Goal: Task Accomplishment & Management: Manage account settings

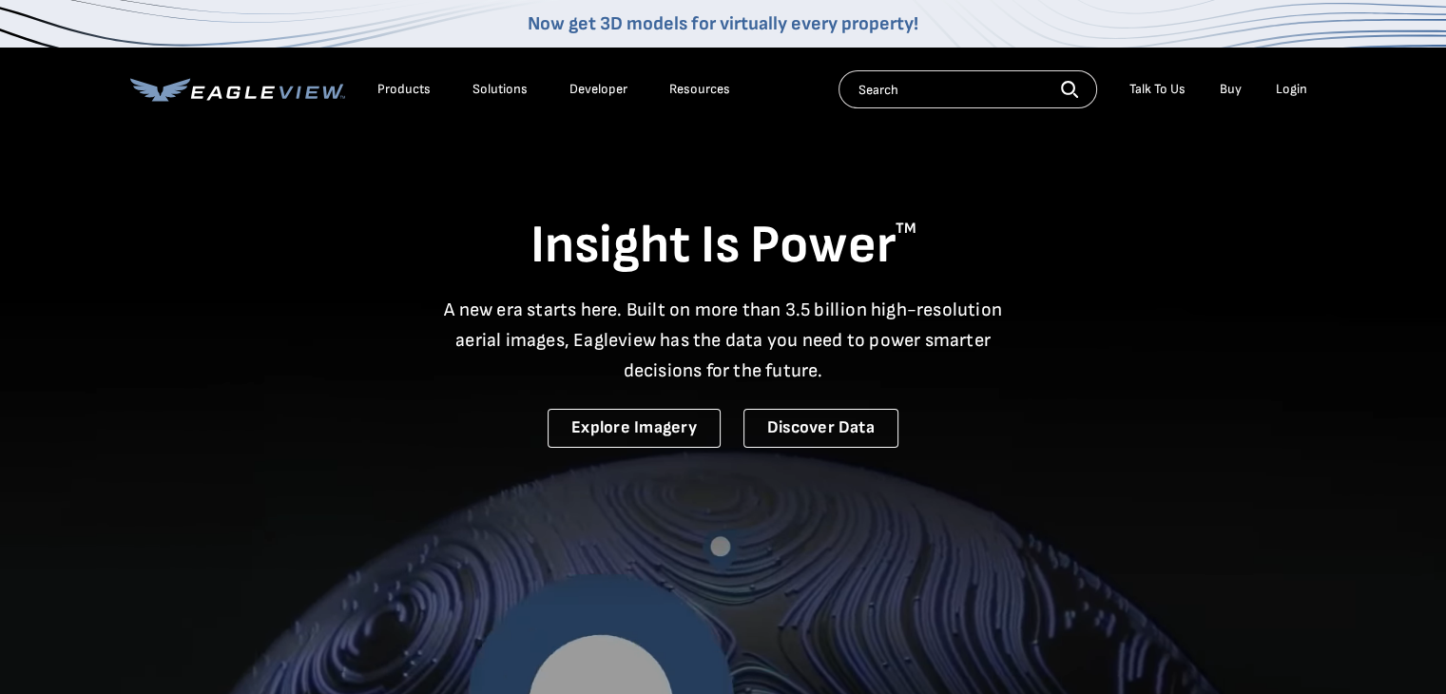
click at [1308, 81] on li "Login" at bounding box center [1292, 89] width 50 height 29
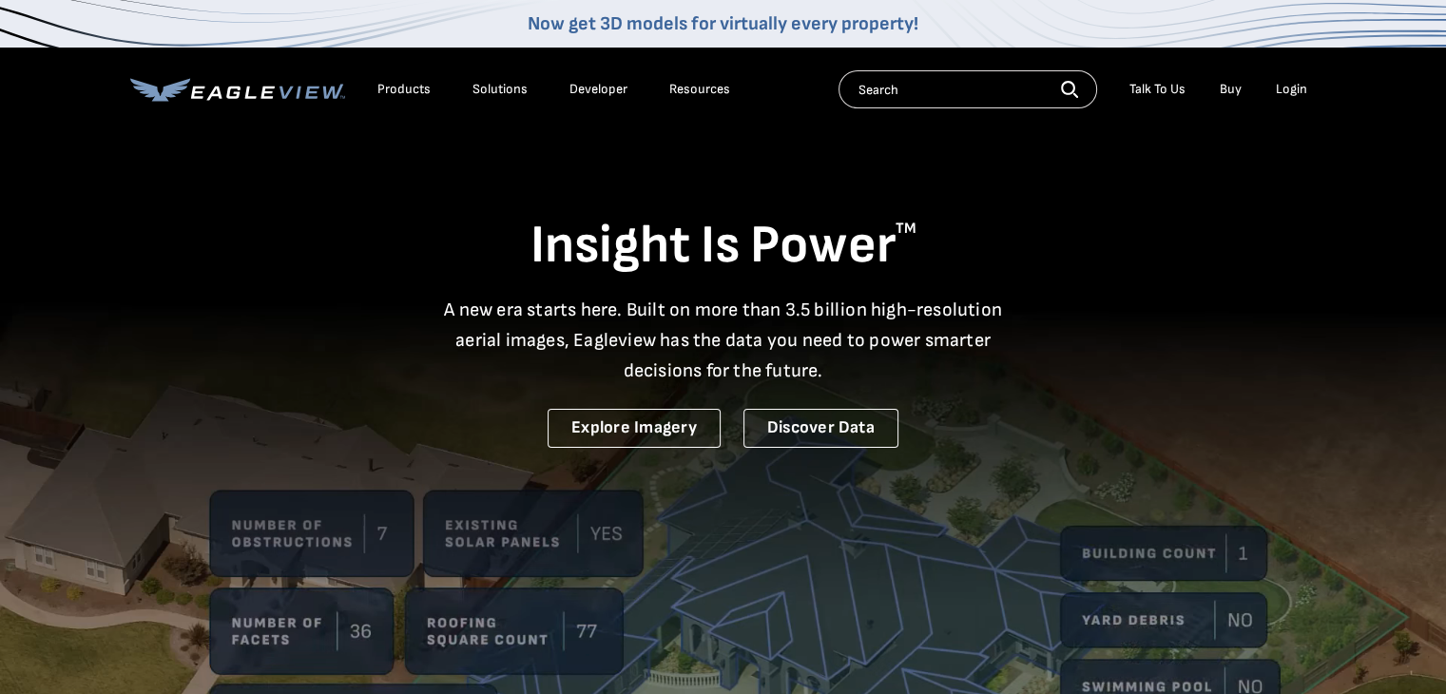
click at [1300, 96] on div "Login" at bounding box center [1291, 89] width 31 height 17
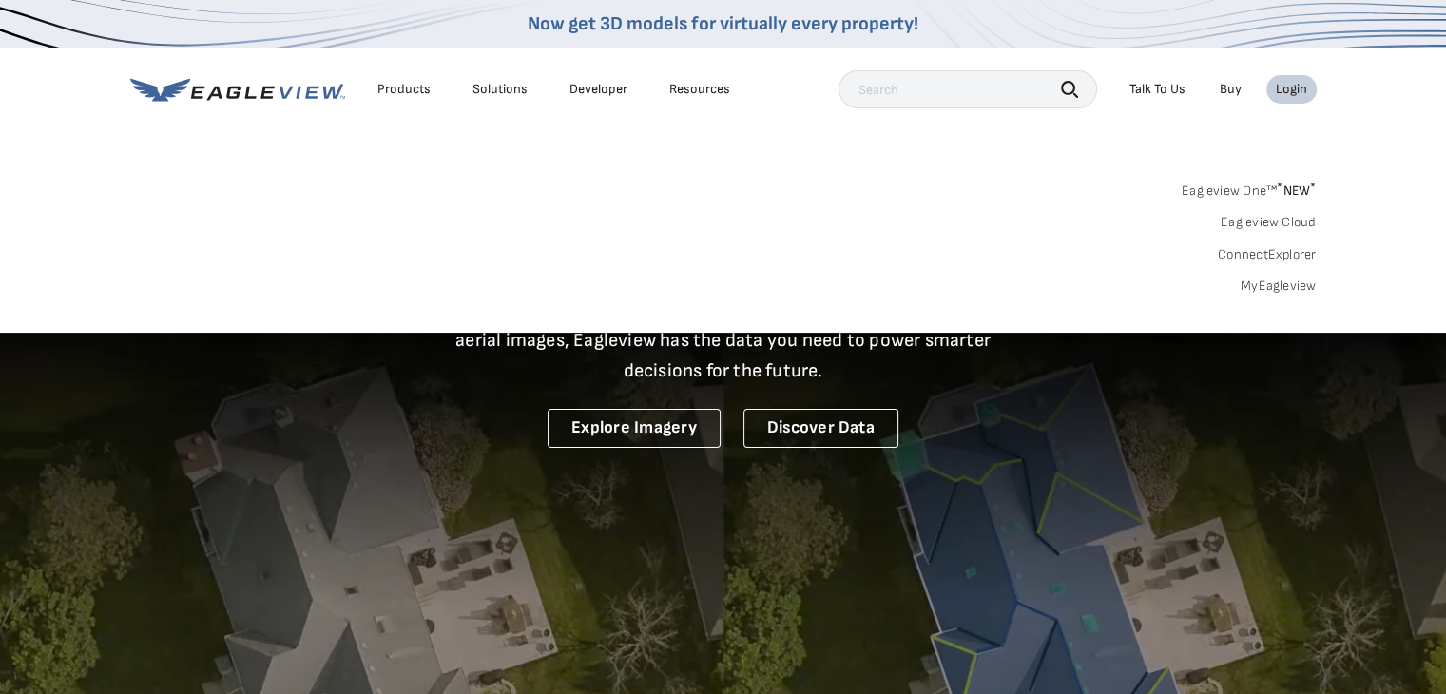
click at [1256, 186] on link "Eagleview One™ * NEW *" at bounding box center [1249, 188] width 135 height 22
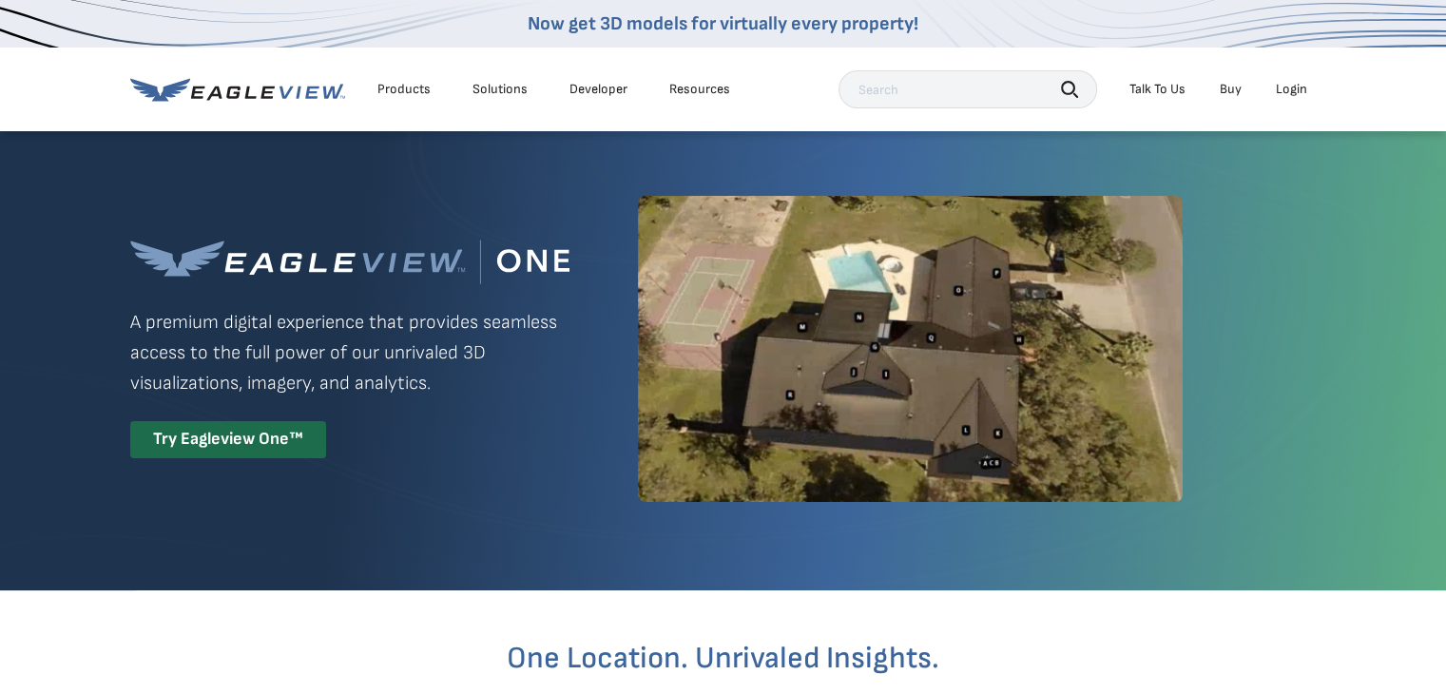
click at [1287, 88] on div "Login" at bounding box center [1291, 89] width 31 height 17
click at [293, 433] on div "Try Eagleview One™" at bounding box center [228, 439] width 196 height 37
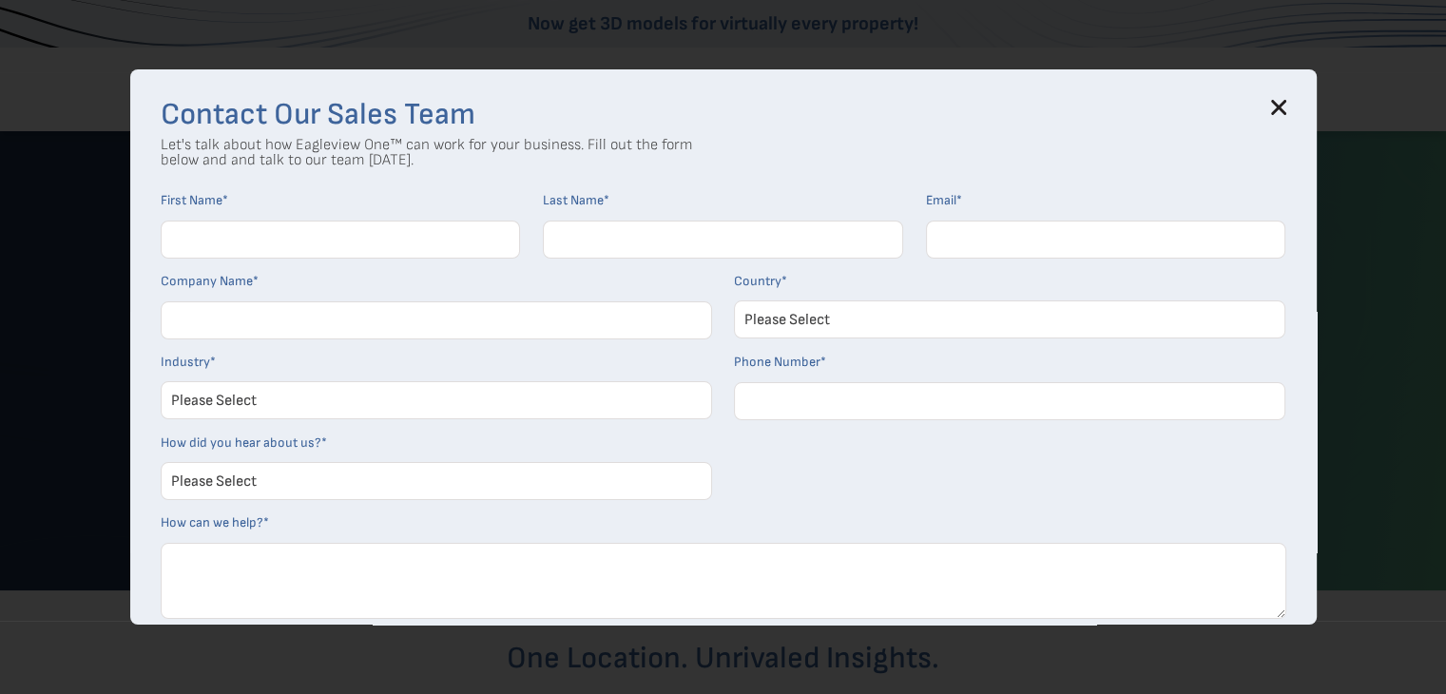
click at [1301, 109] on div "Contact Our Sales Team Let's talk about how Eagleview One™ can work for your bu…" at bounding box center [723, 346] width 1187 height 555
click at [1286, 103] on icon at bounding box center [1278, 107] width 15 height 15
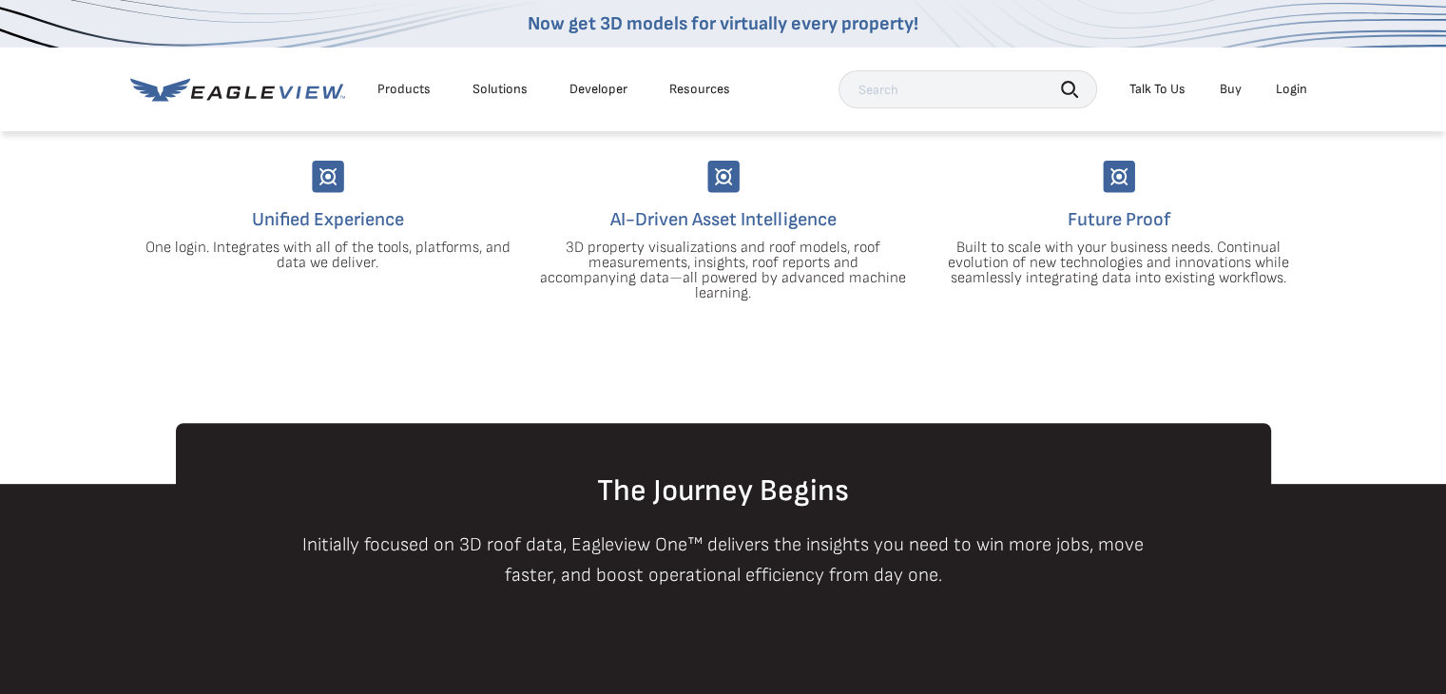
scroll to position [650, 0]
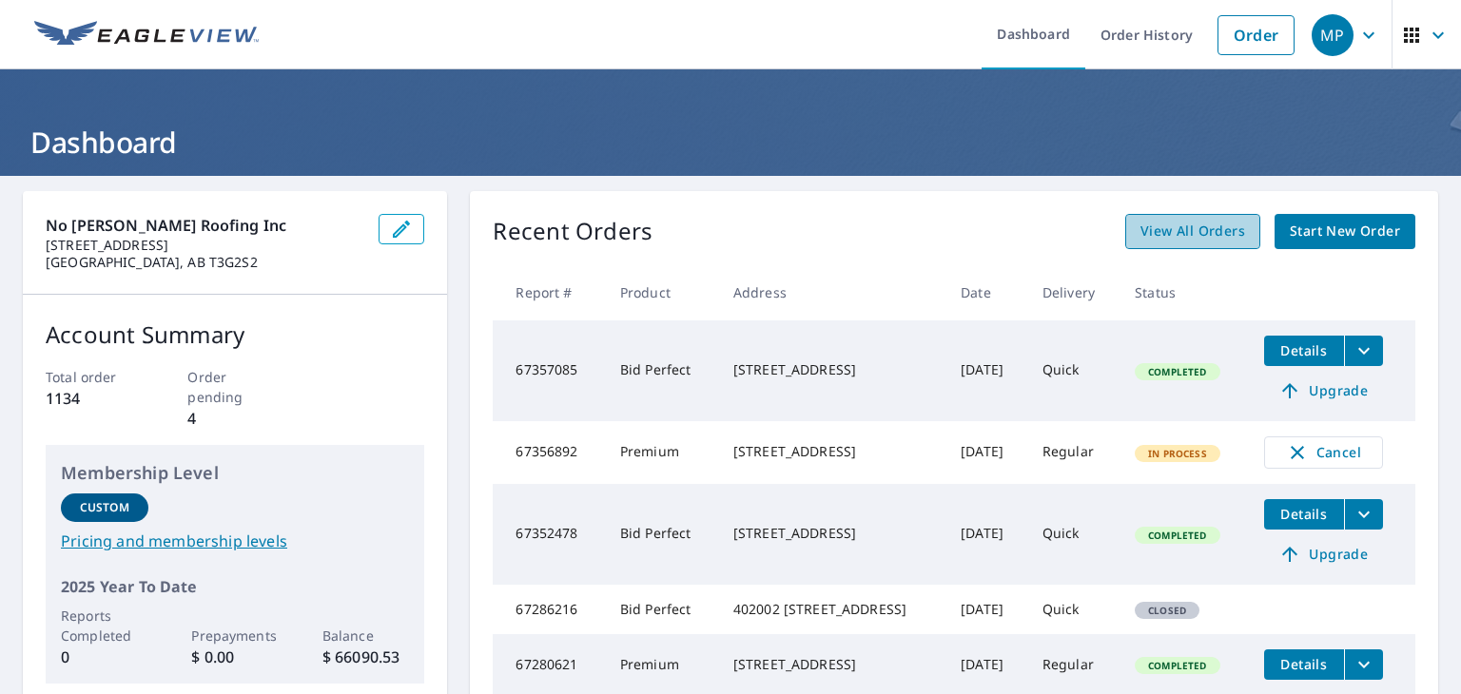
click at [1173, 218] on link "View All Orders" at bounding box center [1192, 231] width 135 height 35
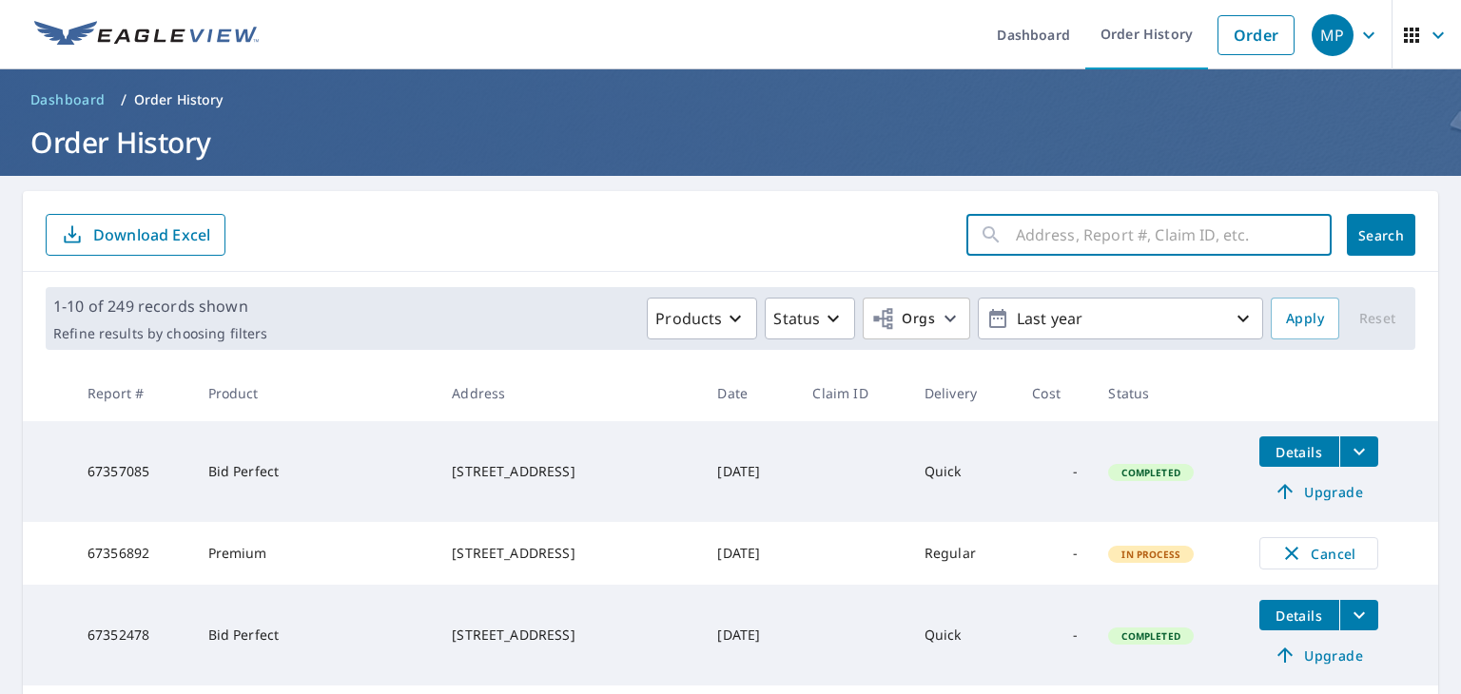
click at [1099, 243] on input "text" at bounding box center [1174, 234] width 316 height 53
type input "63 nolanfield"
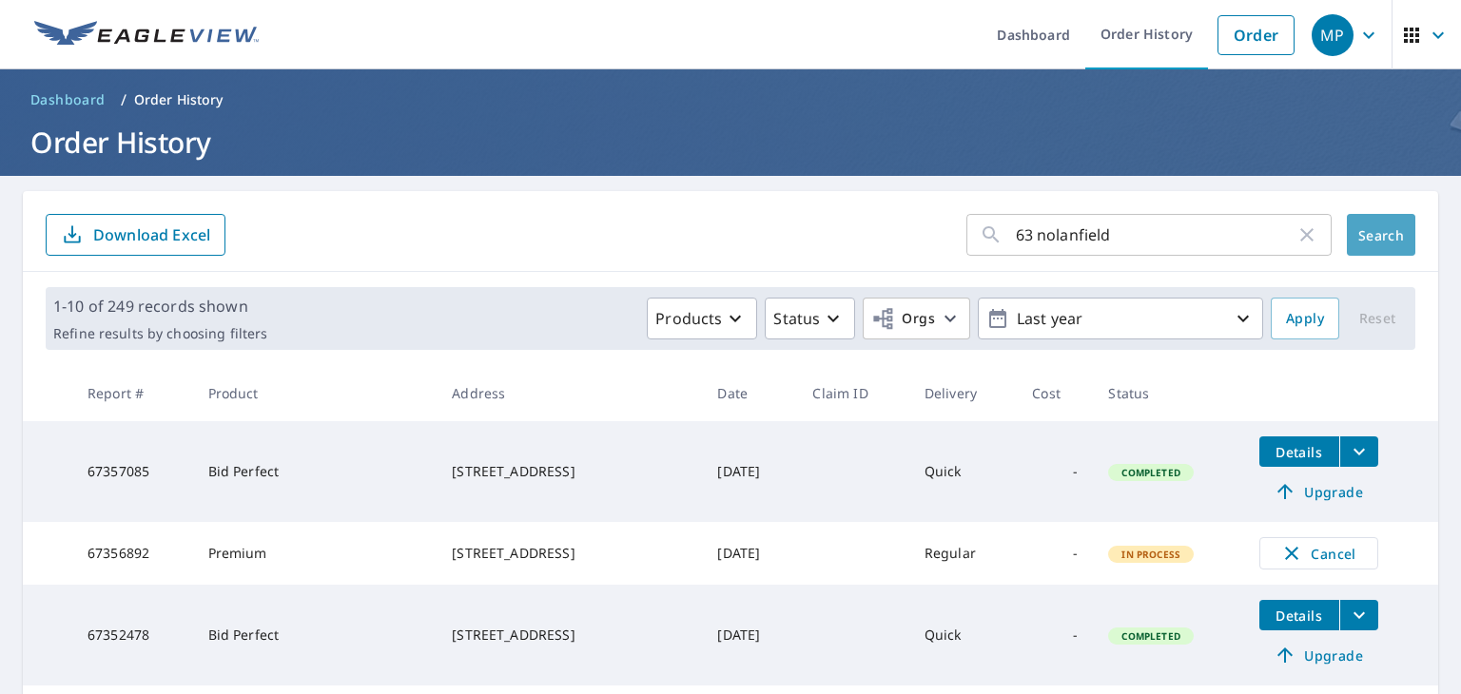
click at [1398, 229] on button "Search" at bounding box center [1380, 235] width 68 height 42
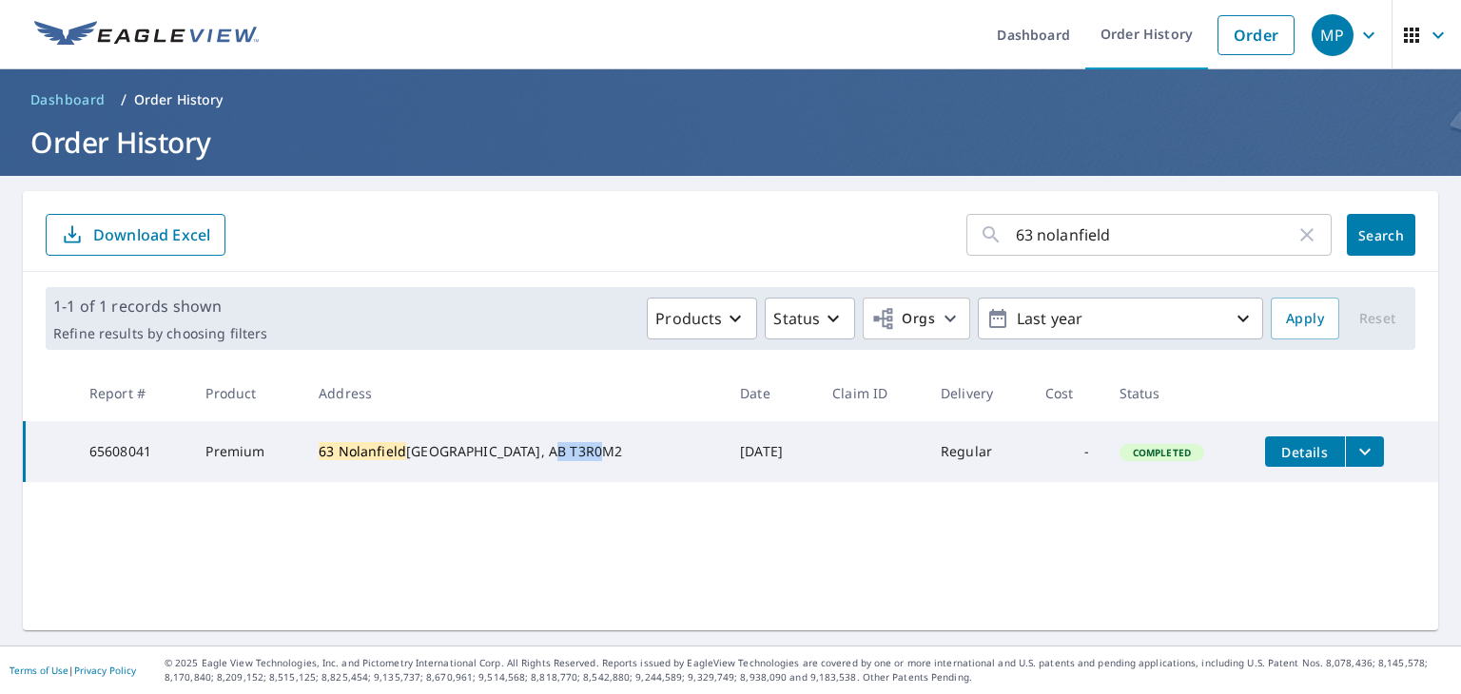
drag, startPoint x: 494, startPoint y: 465, endPoint x: 441, endPoint y: 478, distance: 54.9
click at [441, 478] on td "63 Nolanfield Hts NW CALGARY, AB T3R0M2" at bounding box center [513, 451] width 421 height 61
copy div "T3R0M2"
click at [1353, 440] on icon "filesDropdownBtn-65608041" at bounding box center [1364, 451] width 23 height 23
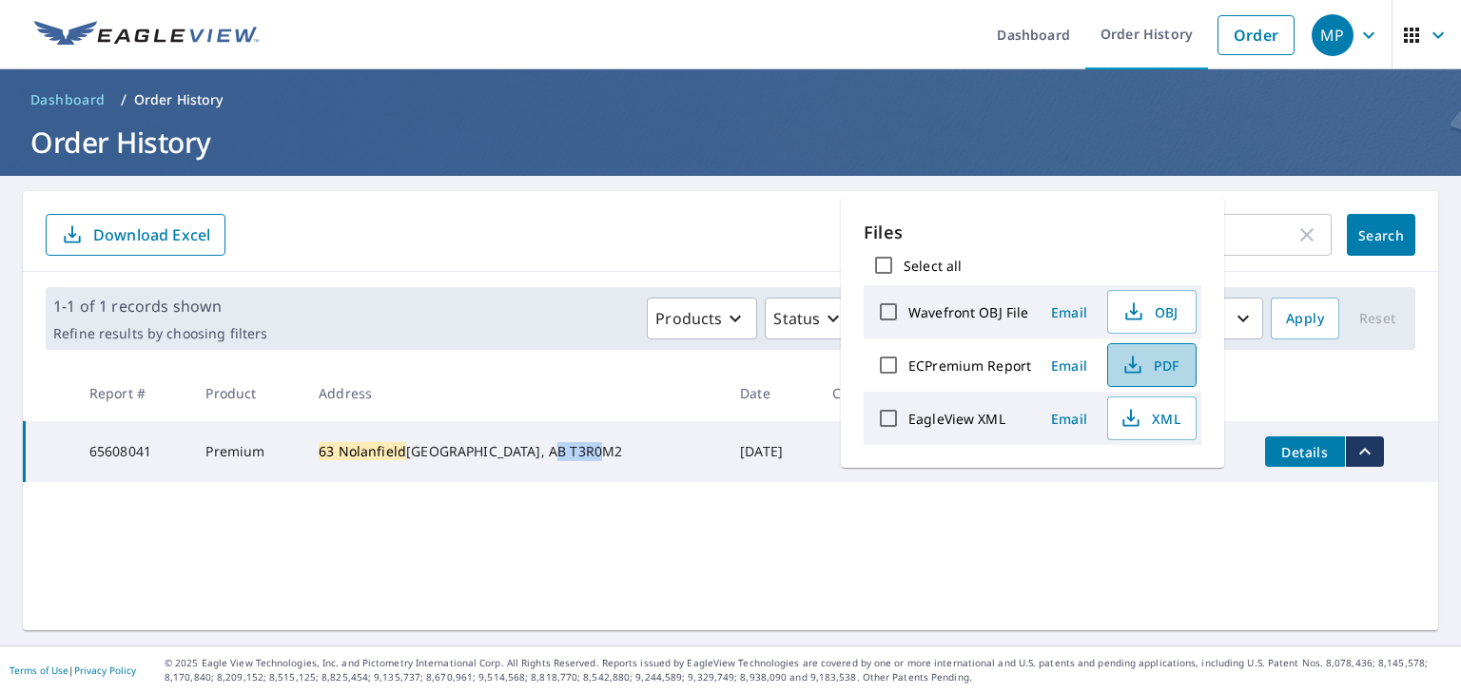
click at [1152, 363] on span "PDF" at bounding box center [1149, 365] width 61 height 23
